Goal: Navigation & Orientation: Find specific page/section

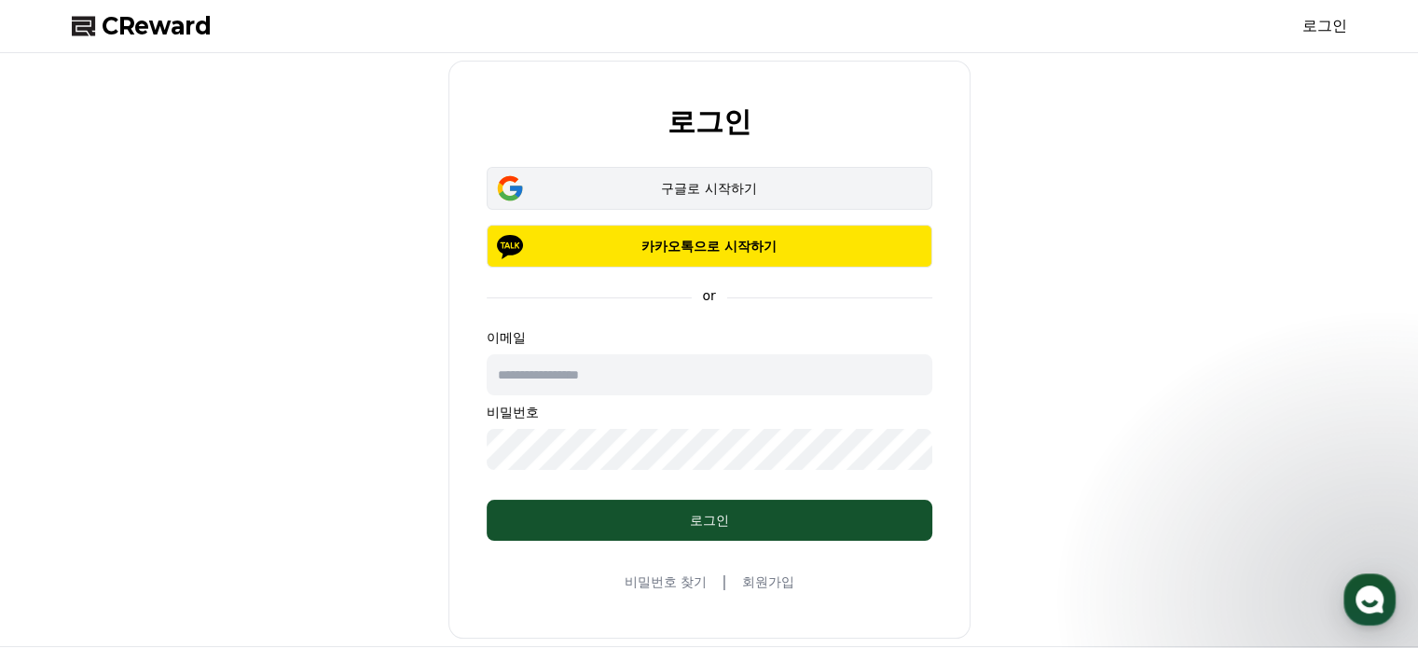
click at [701, 193] on div "구글로 시작하기" at bounding box center [710, 188] width 392 height 19
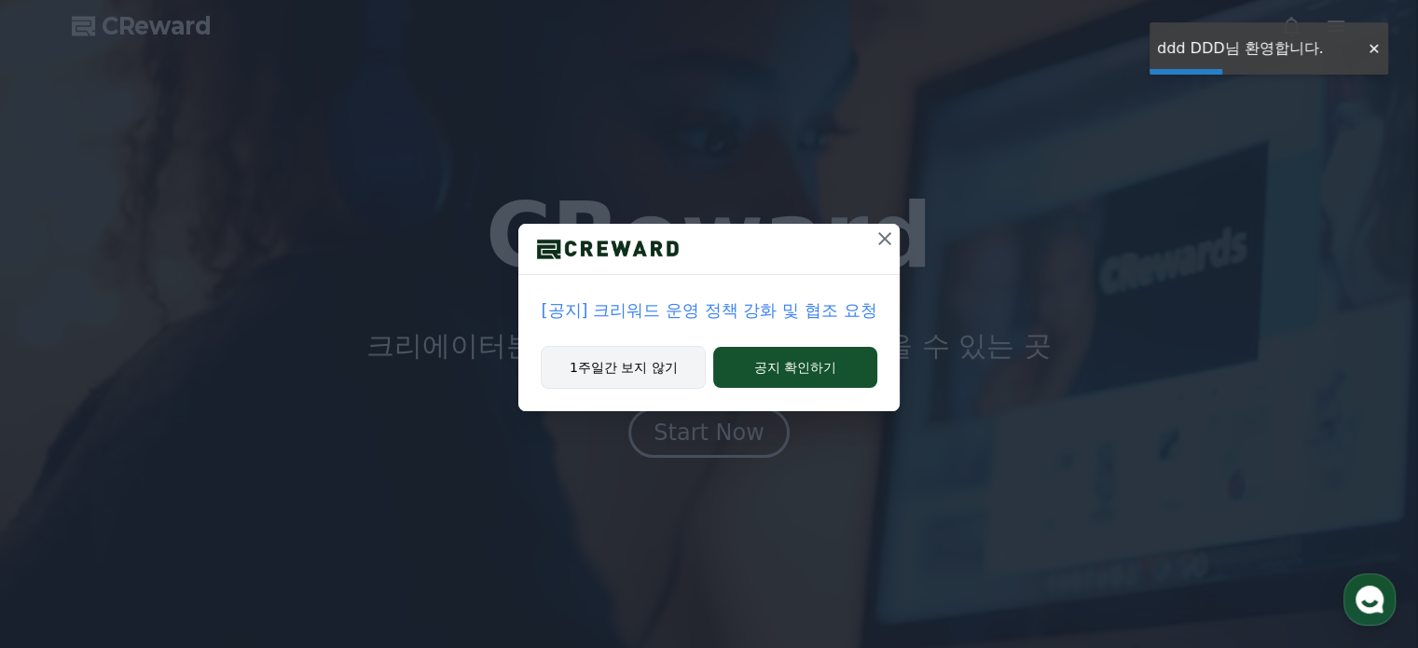
click at [630, 377] on button "1주일간 보지 않기" at bounding box center [623, 367] width 165 height 43
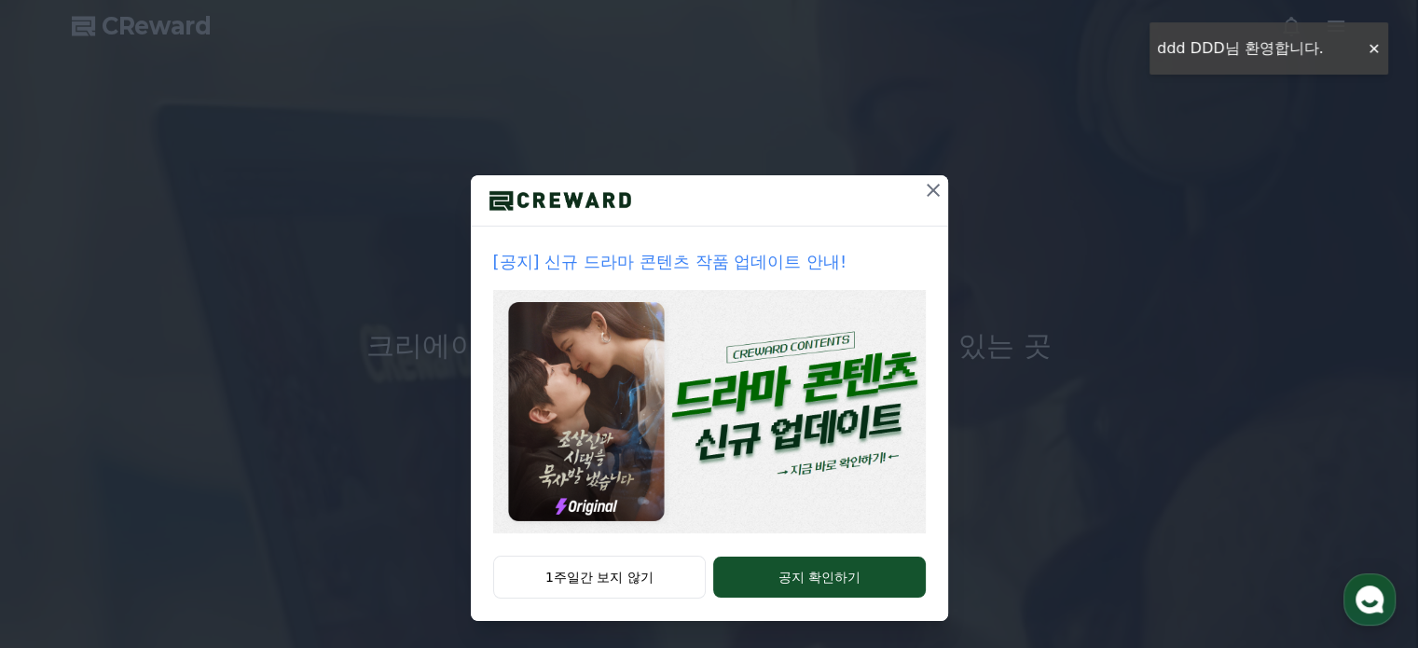
scroll to position [50, 0]
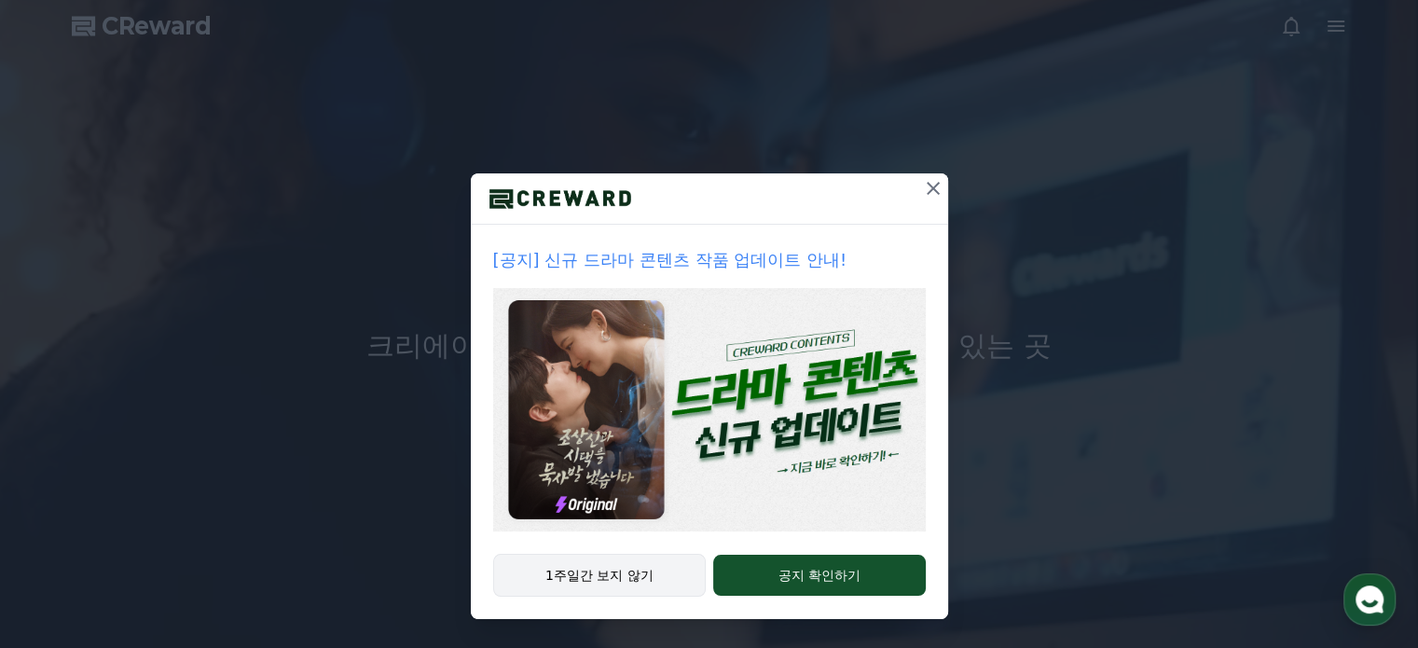
click at [636, 575] on button "1주일간 보지 않기" at bounding box center [599, 575] width 213 height 43
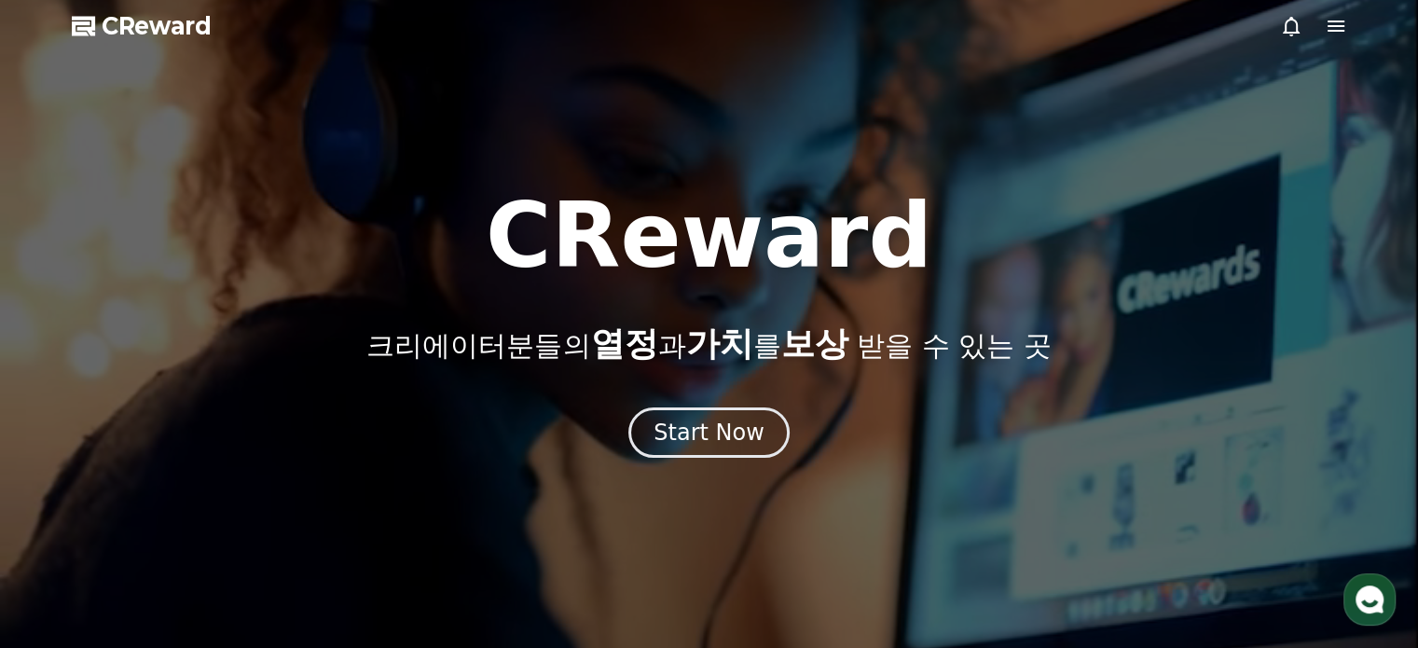
click at [1340, 34] on icon at bounding box center [1336, 26] width 22 height 22
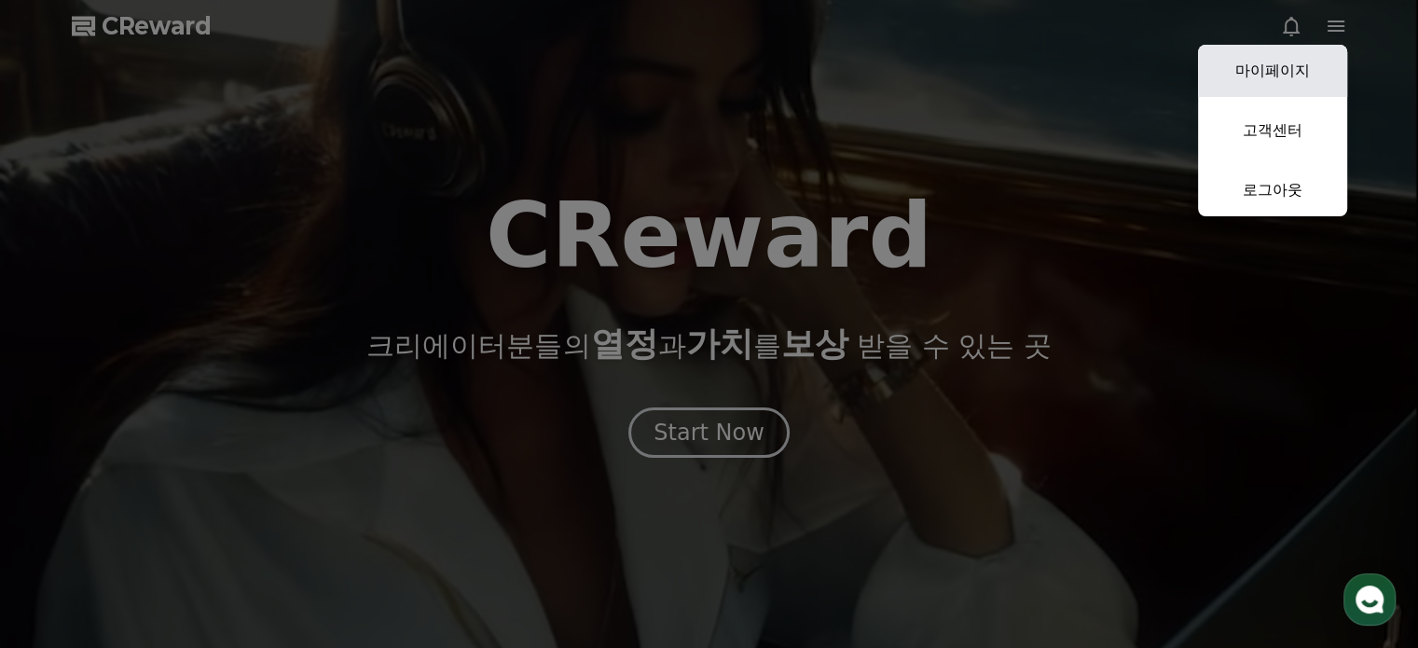
click at [1311, 52] on link "마이페이지" at bounding box center [1272, 71] width 149 height 52
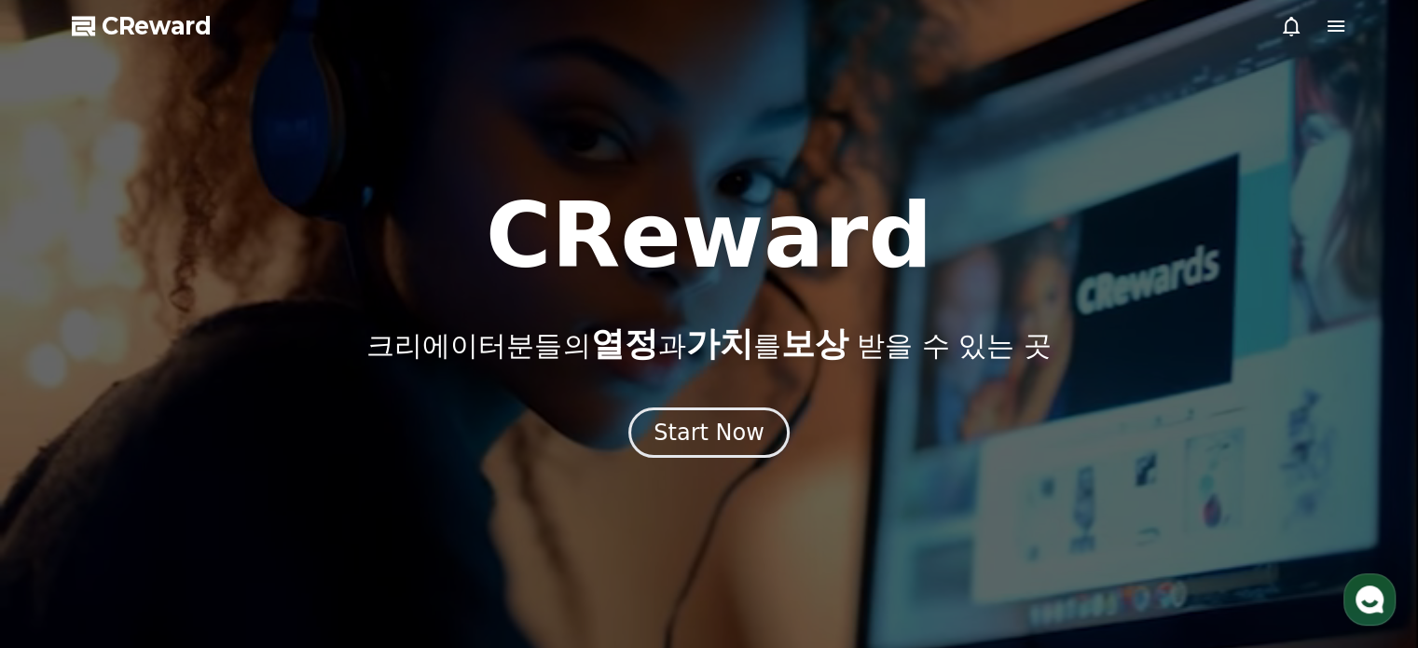
select select "**********"
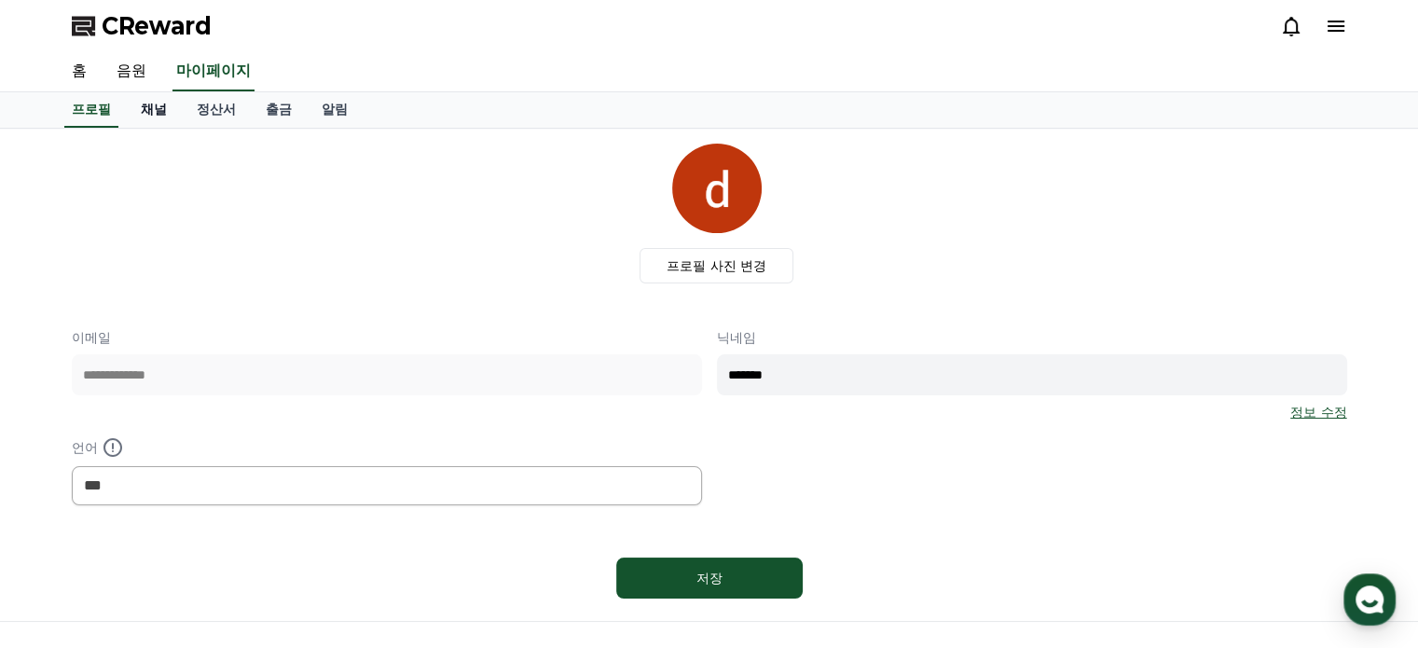
click at [154, 110] on link "채널" at bounding box center [154, 109] width 56 height 35
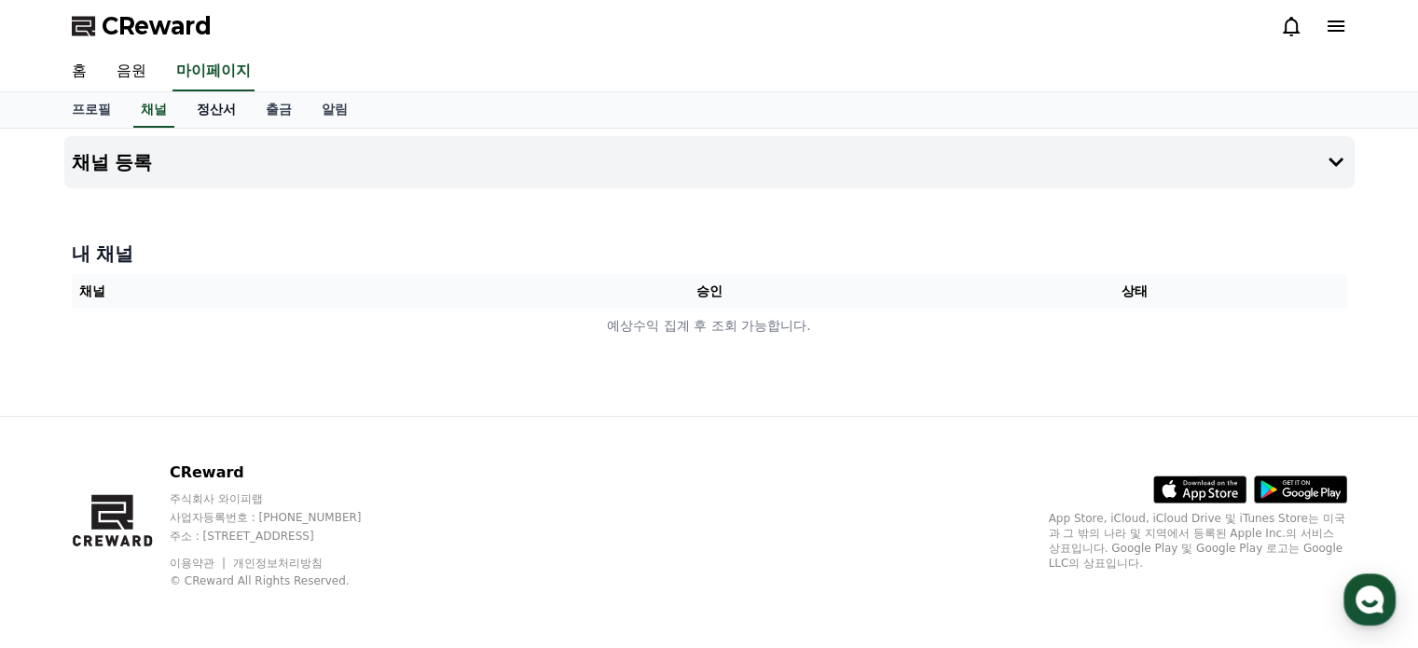
click at [220, 108] on link "정산서" at bounding box center [216, 109] width 69 height 35
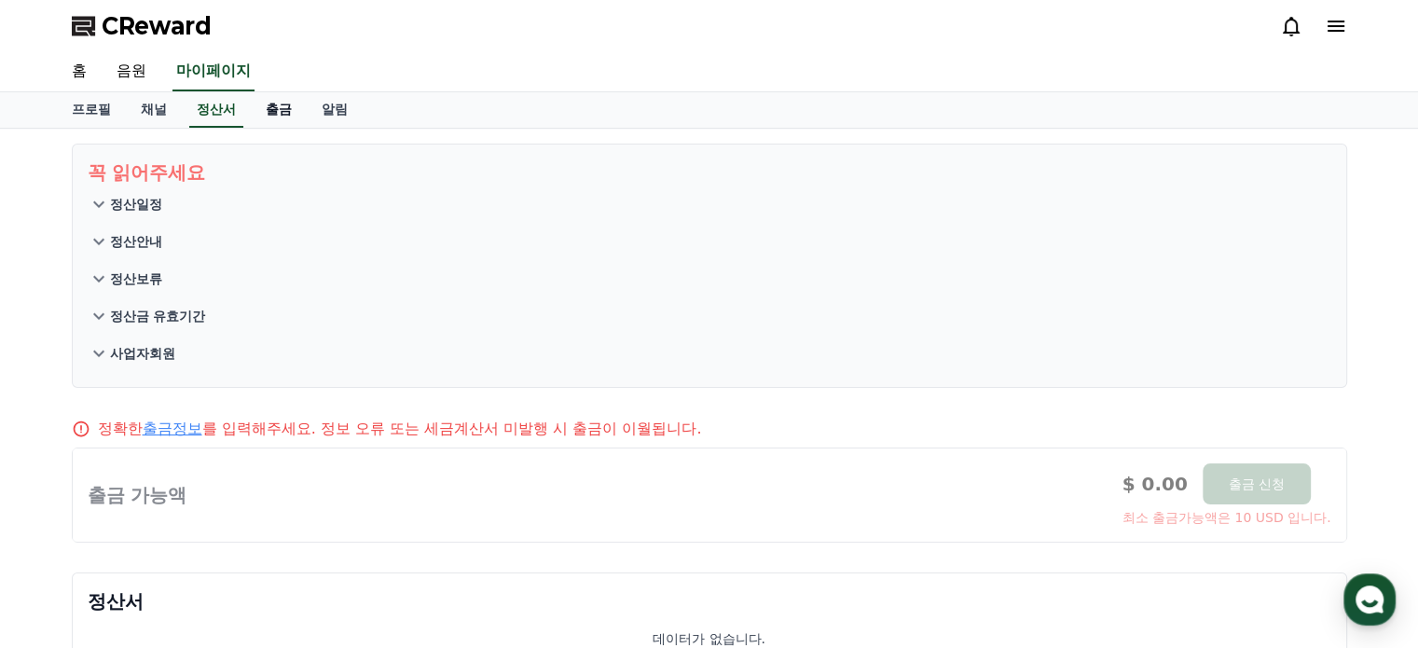
click at [282, 116] on link "출금" at bounding box center [279, 109] width 56 height 35
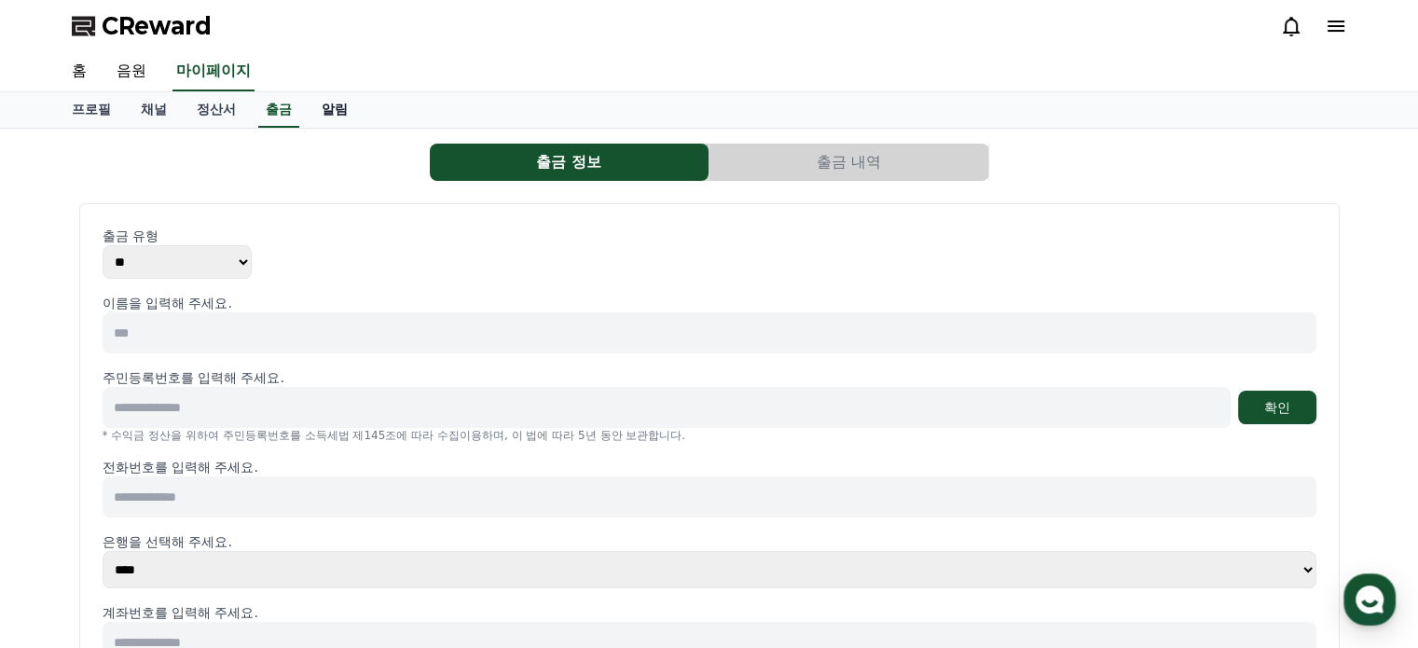
click at [341, 115] on link "알림" at bounding box center [335, 109] width 56 height 35
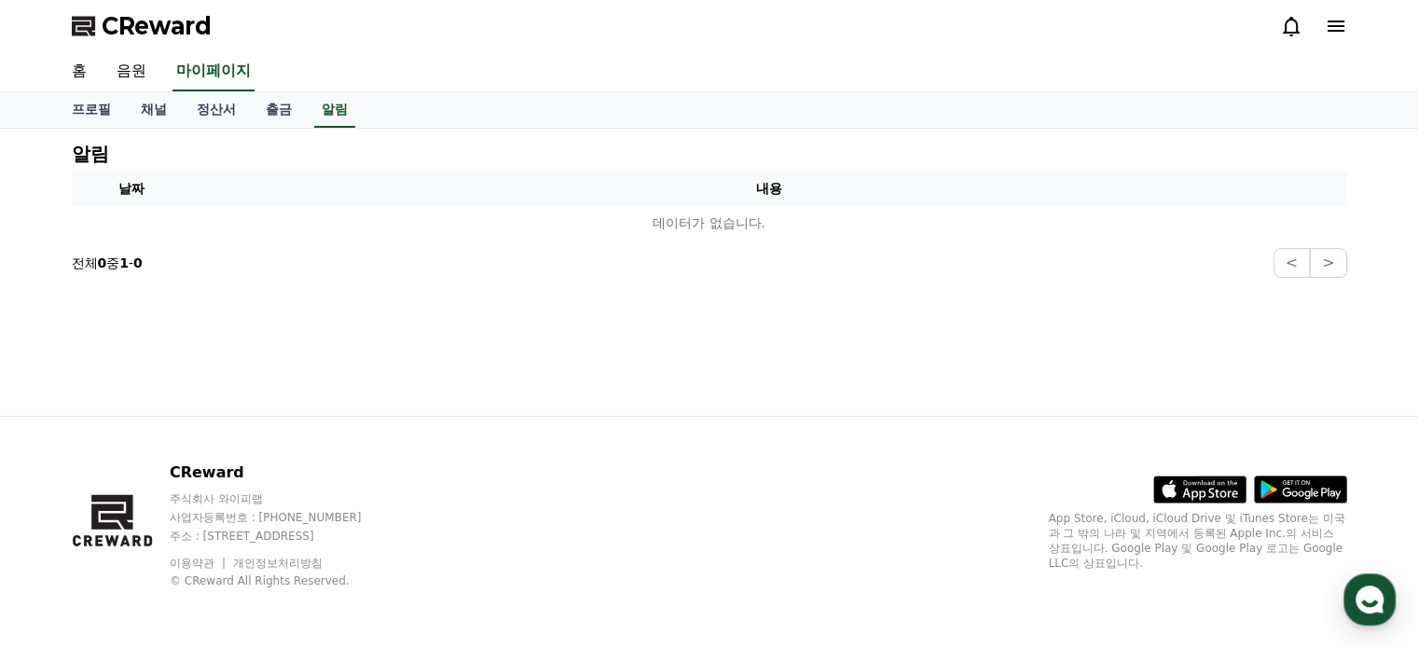
click at [172, 28] on span "CReward" at bounding box center [157, 26] width 110 height 30
